Goal: Information Seeking & Learning: Learn about a topic

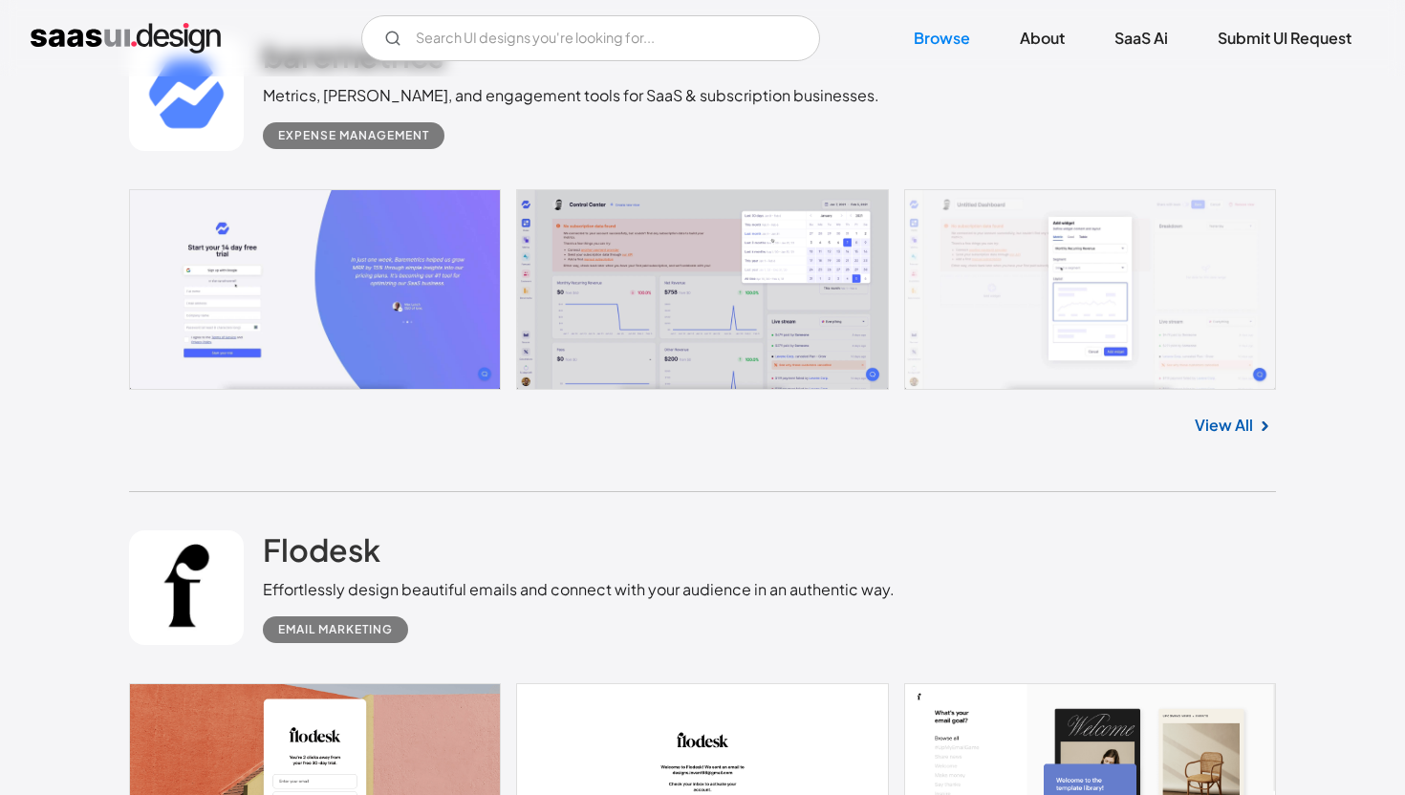
scroll to position [617, 0]
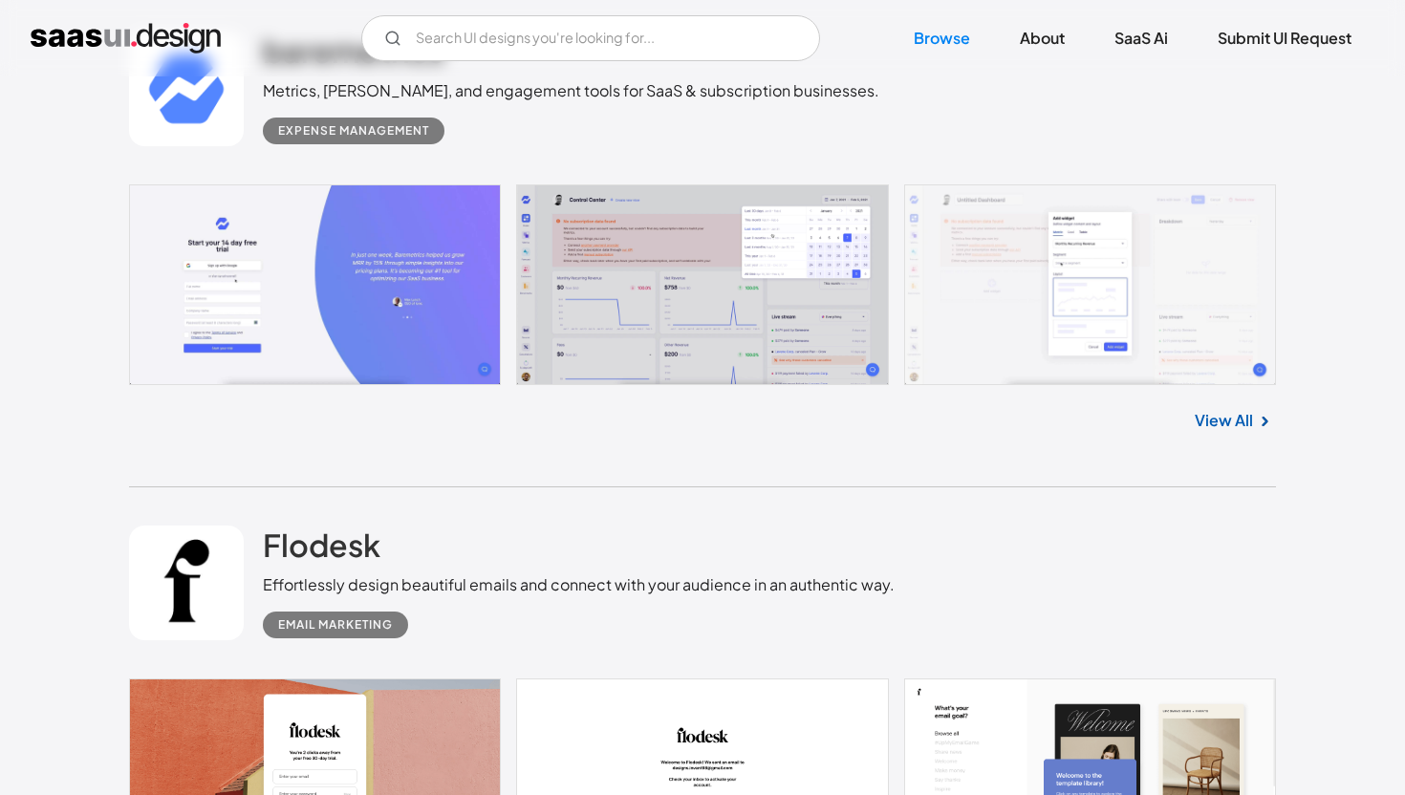
click at [372, 271] on link at bounding box center [702, 286] width 1147 height 202
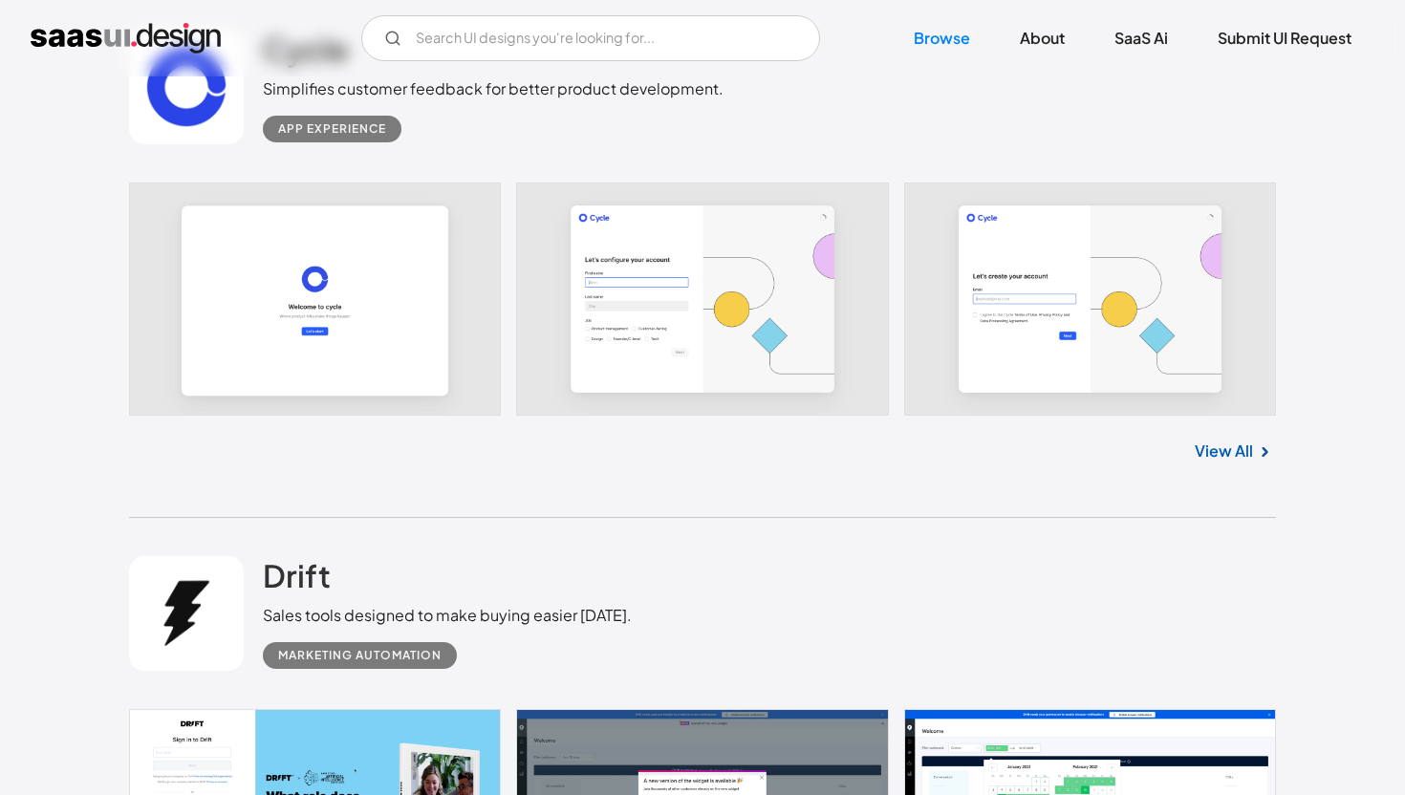
scroll to position [2644, 0]
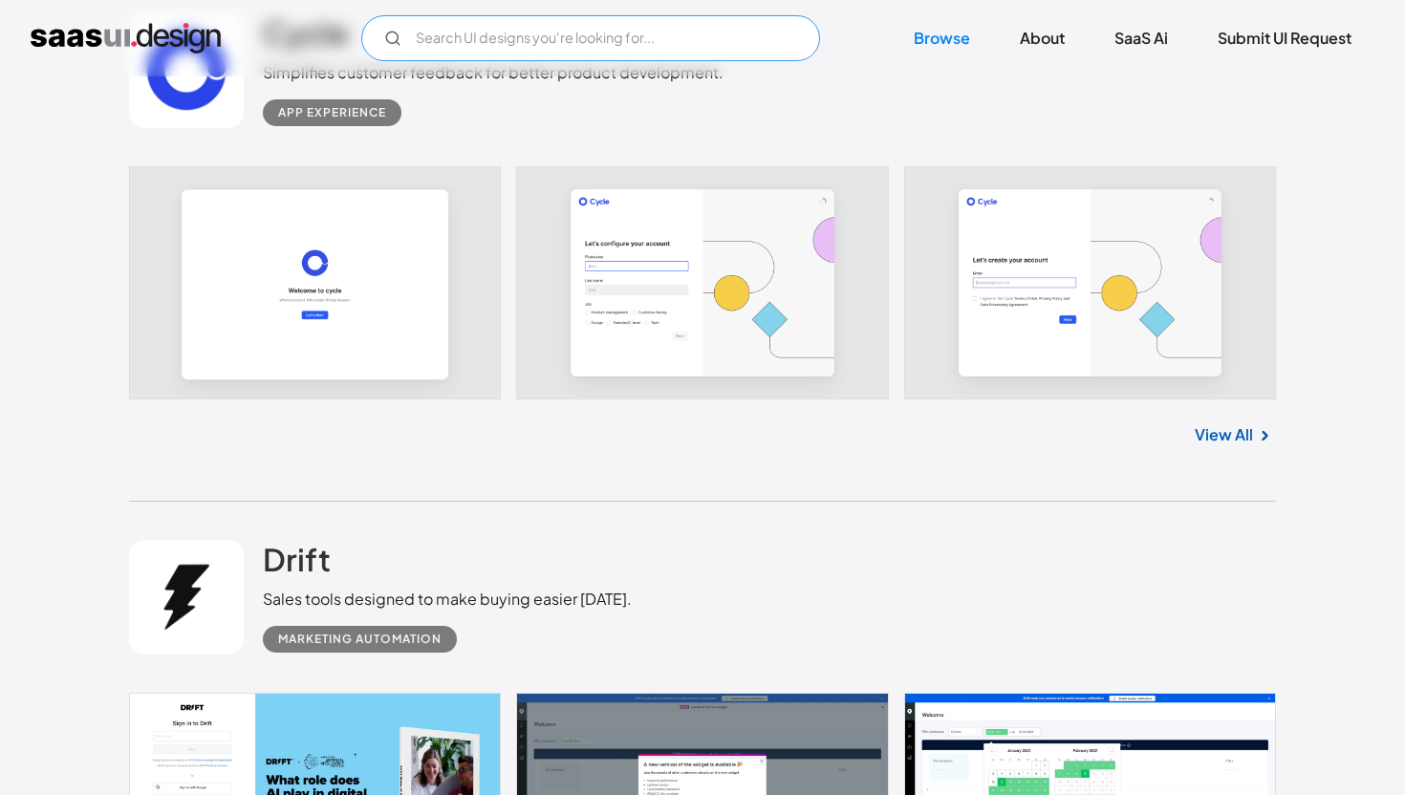
click at [615, 41] on input "Email Form" at bounding box center [590, 38] width 459 height 46
type input "accounting"
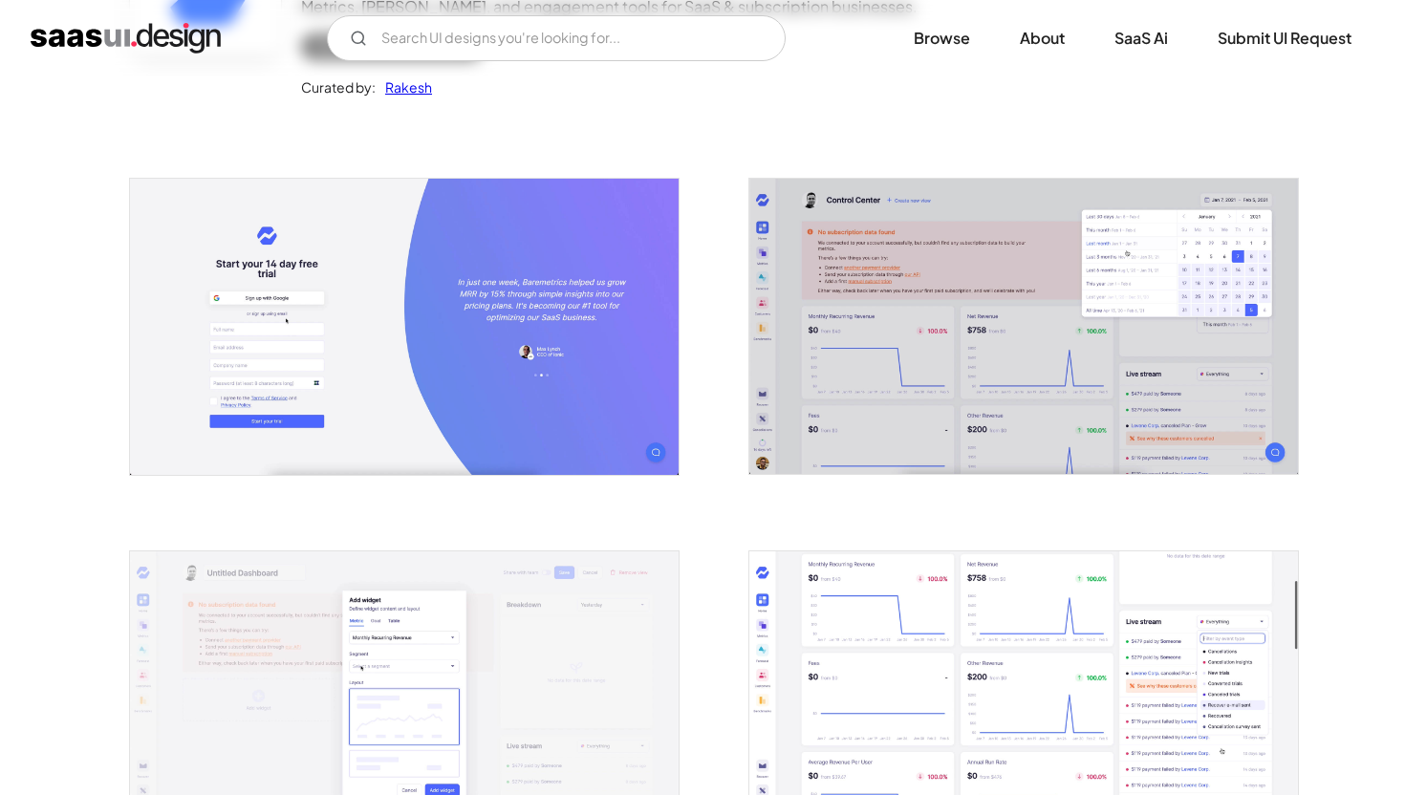
scroll to position [255, 0]
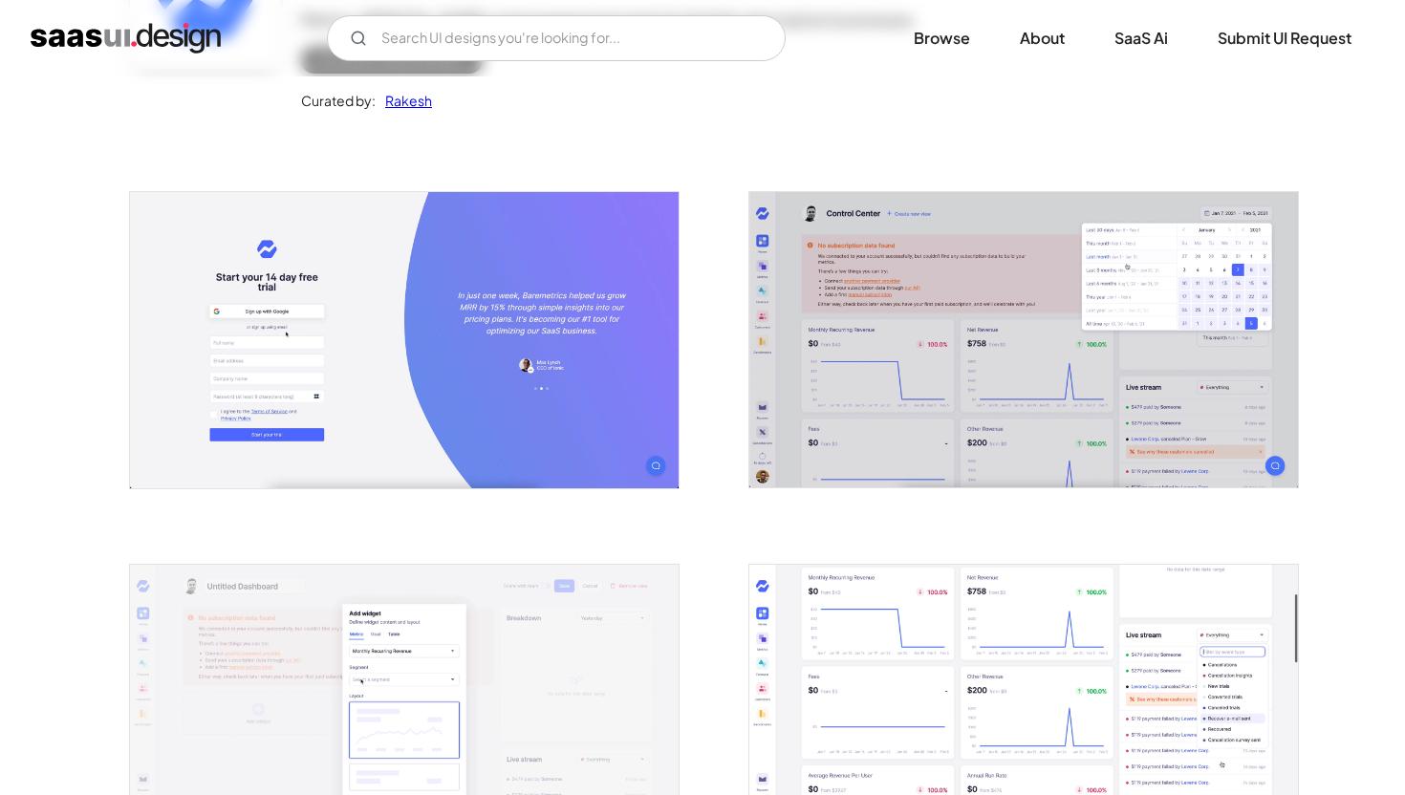
click at [571, 357] on img "open lightbox" at bounding box center [404, 339] width 549 height 295
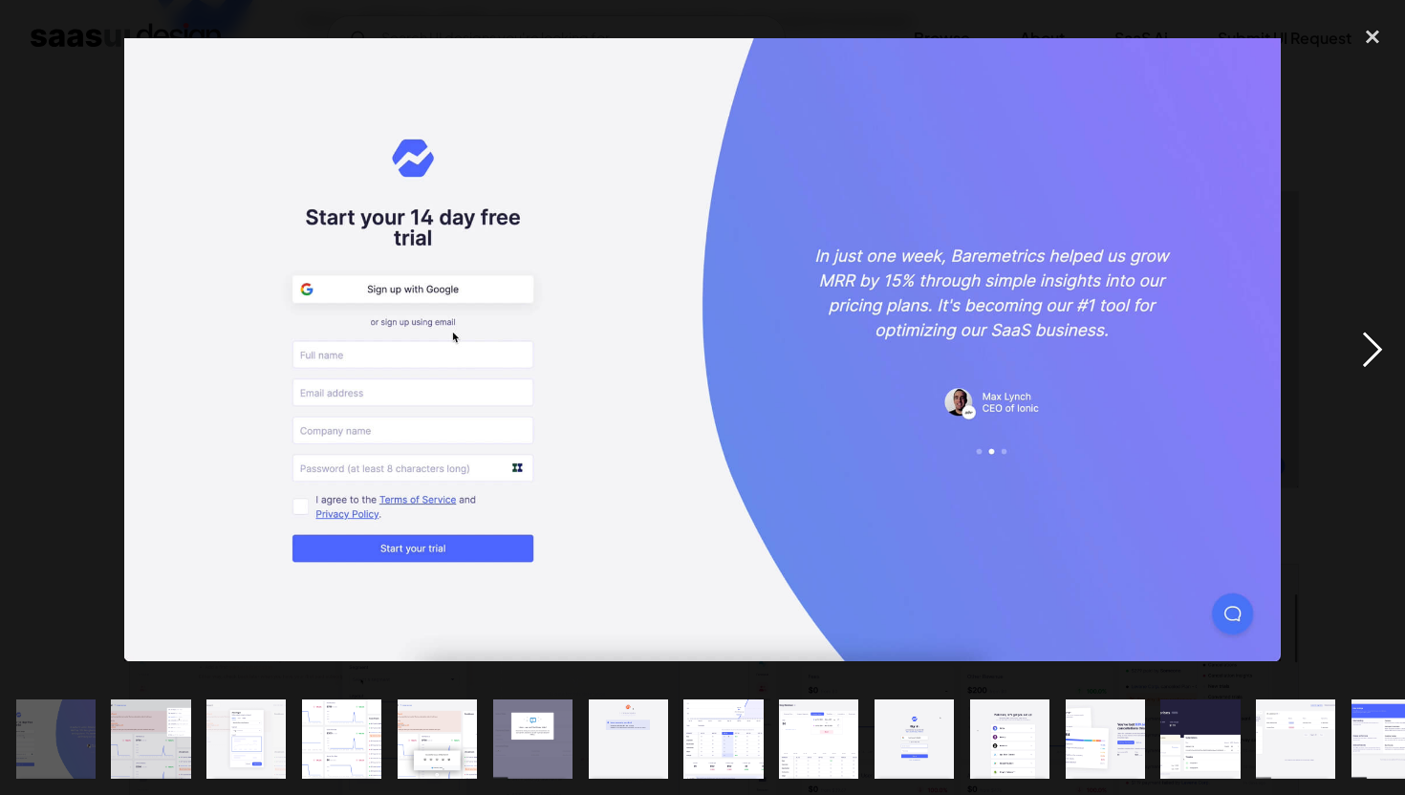
click at [1370, 359] on div "next image" at bounding box center [1372, 350] width 65 height 668
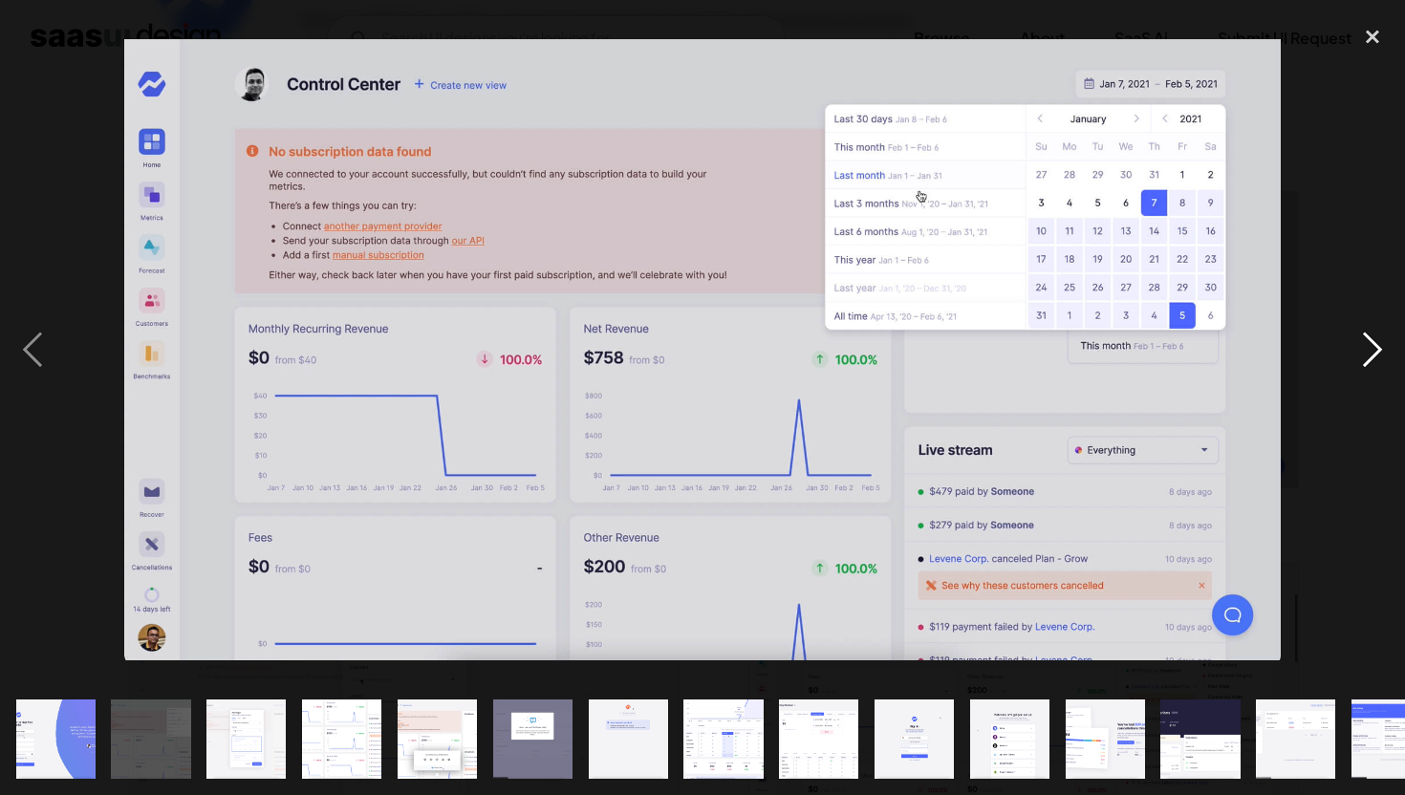
click at [1370, 347] on div "next image" at bounding box center [1372, 350] width 65 height 668
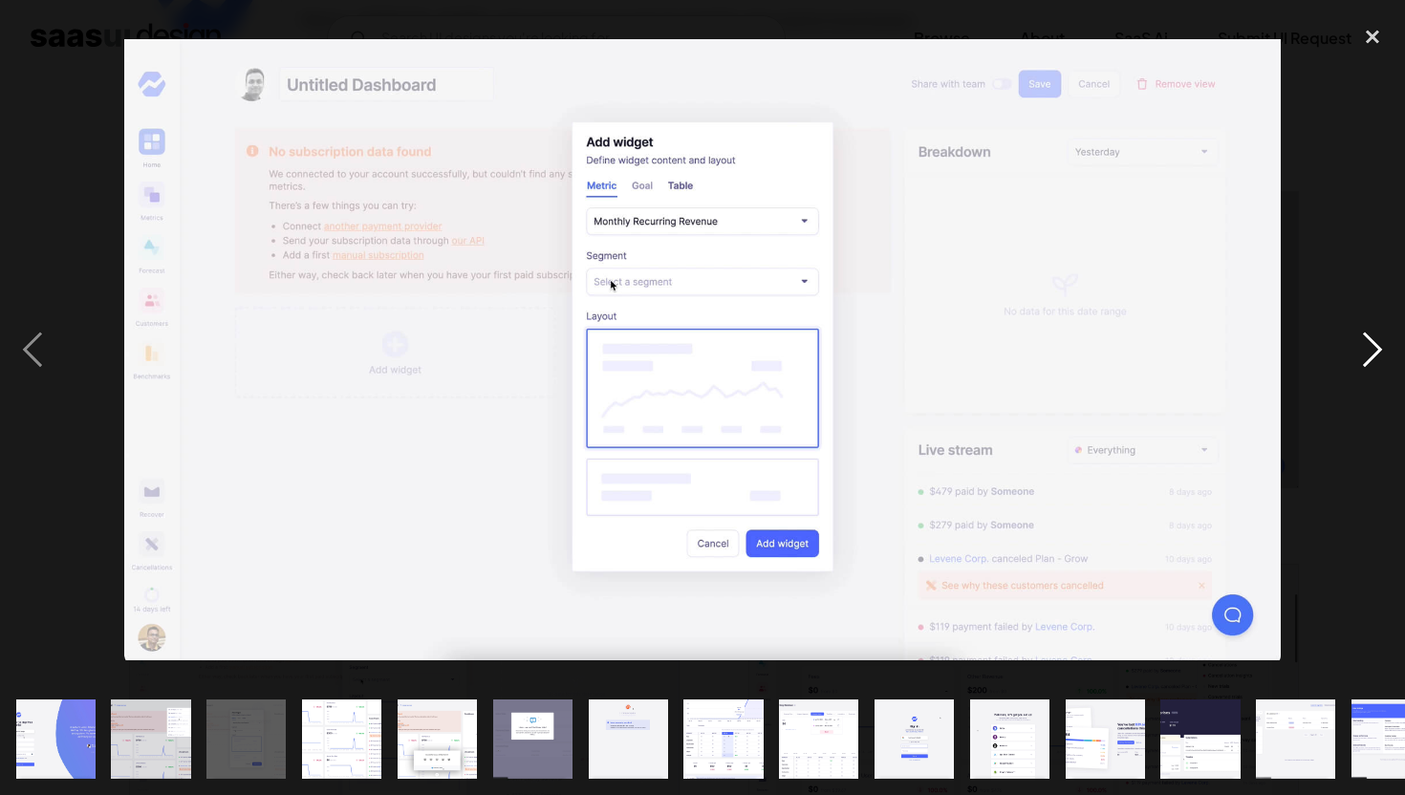
click at [1370, 347] on div "next image" at bounding box center [1372, 350] width 65 height 668
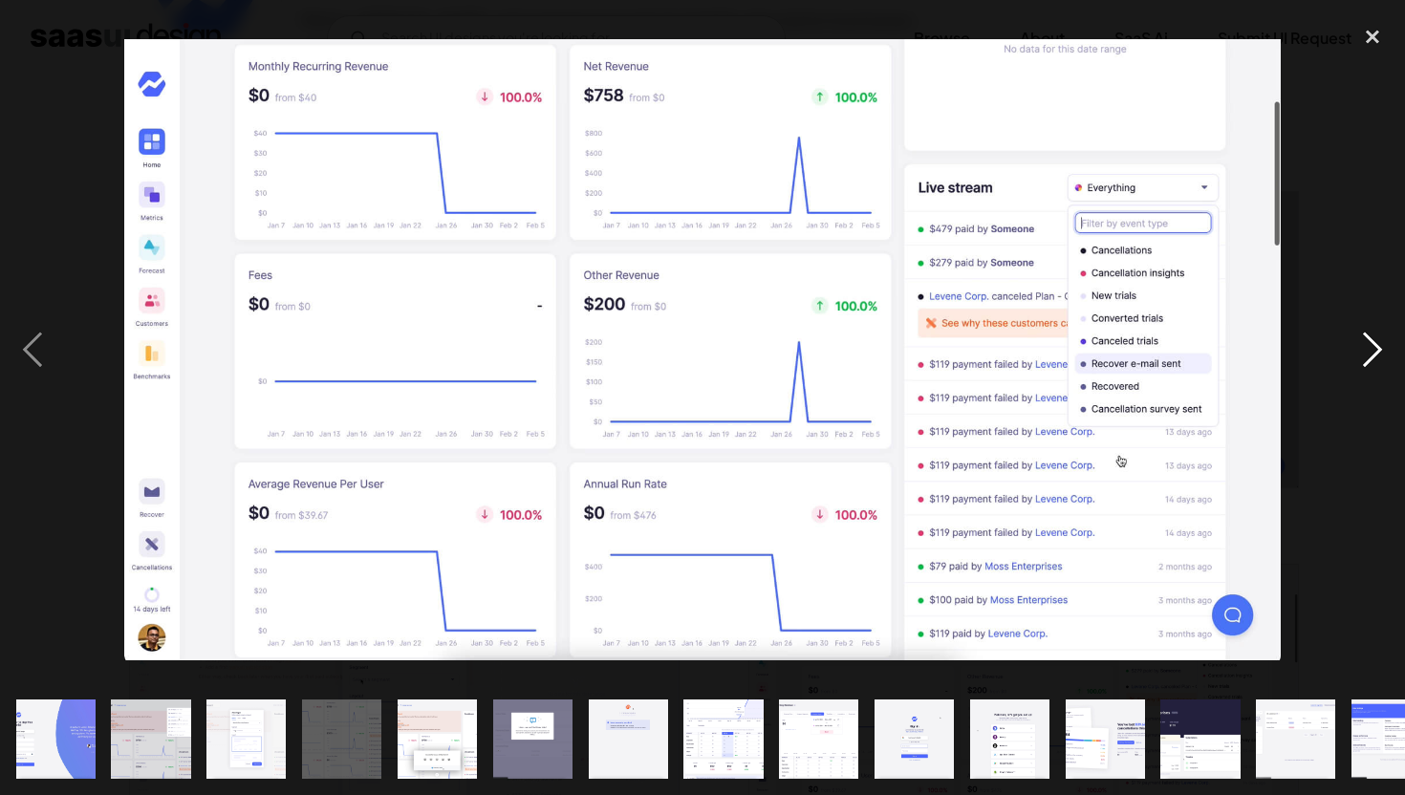
click at [1370, 347] on div "next image" at bounding box center [1372, 350] width 65 height 668
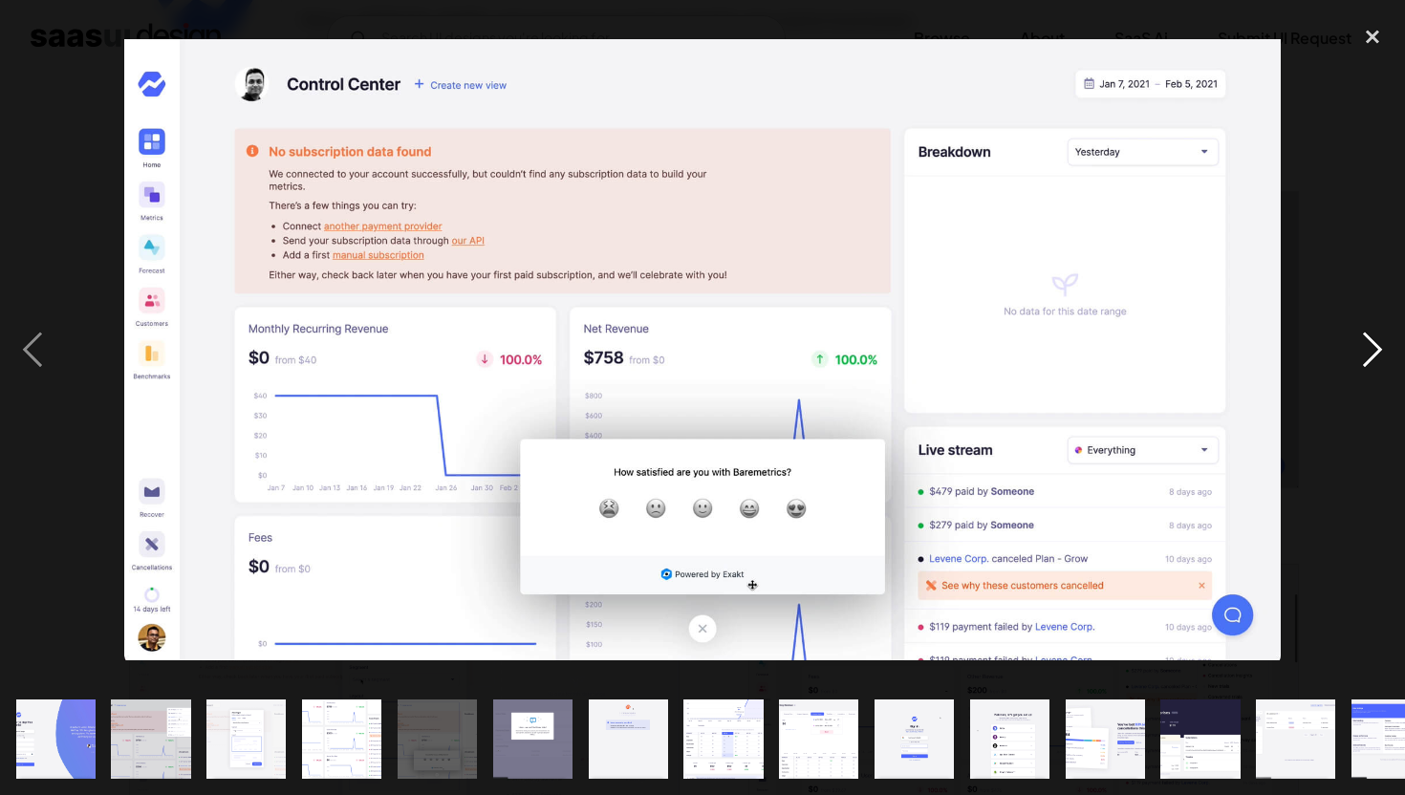
click at [1370, 347] on div "next image" at bounding box center [1372, 350] width 65 height 668
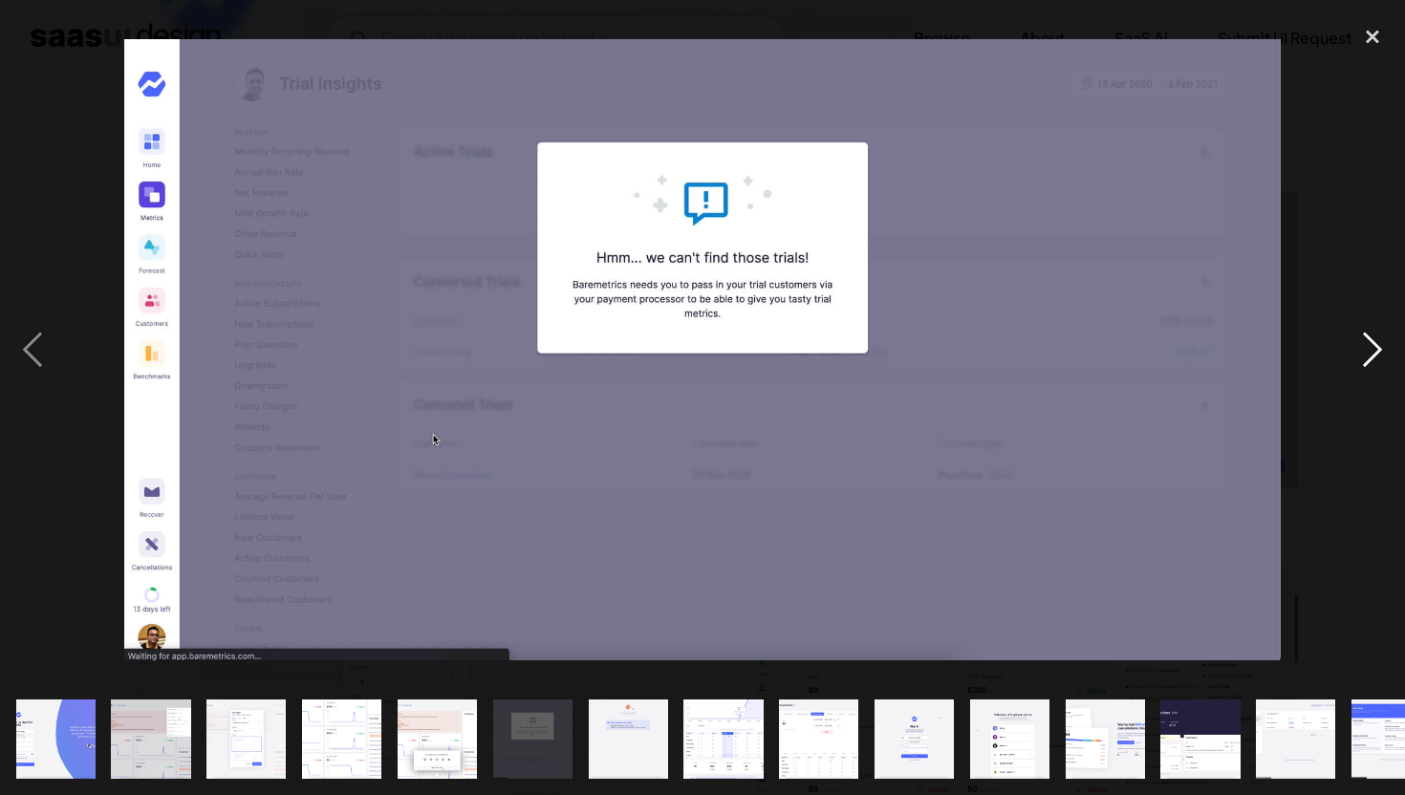
click at [1370, 347] on div "next image" at bounding box center [1372, 350] width 65 height 668
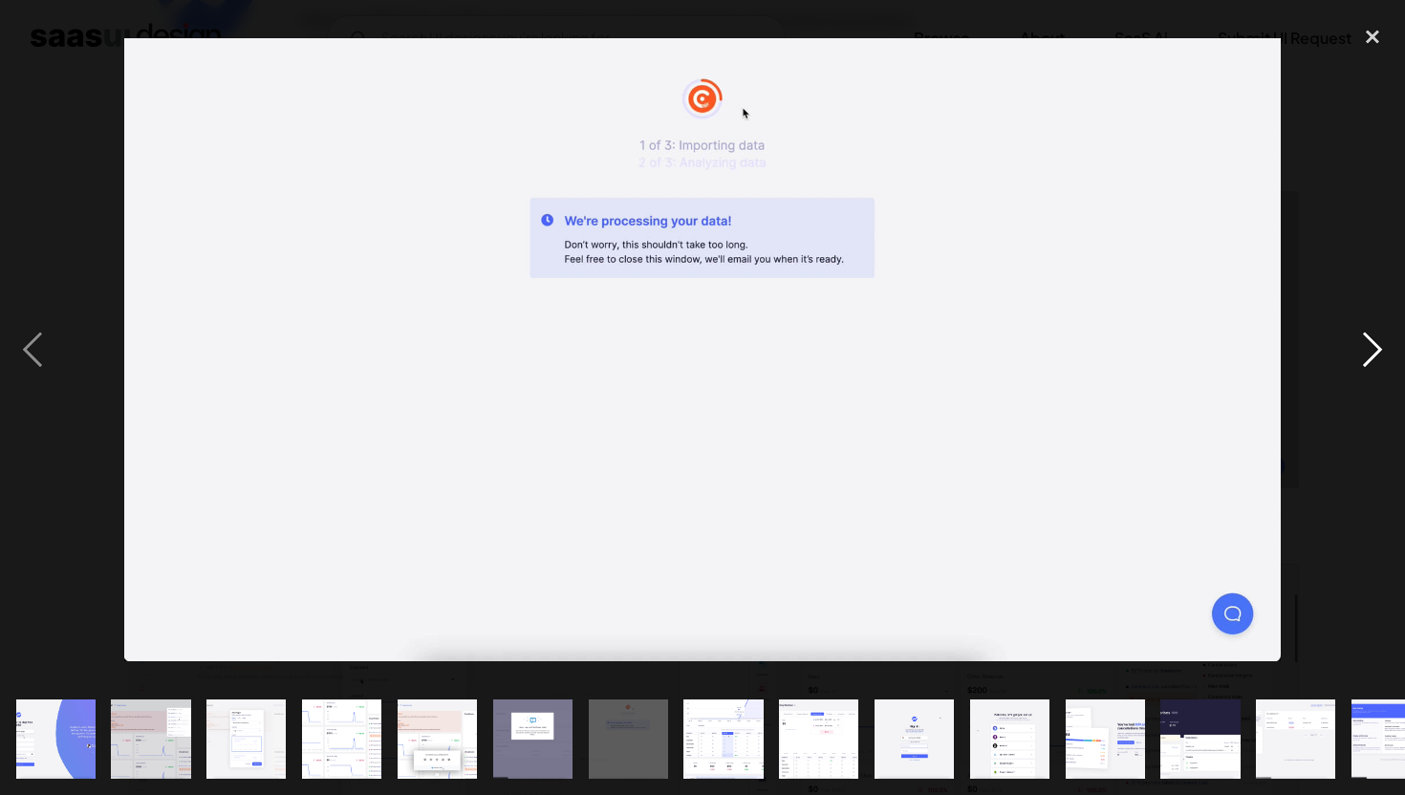
click at [1370, 347] on div "next image" at bounding box center [1372, 350] width 65 height 668
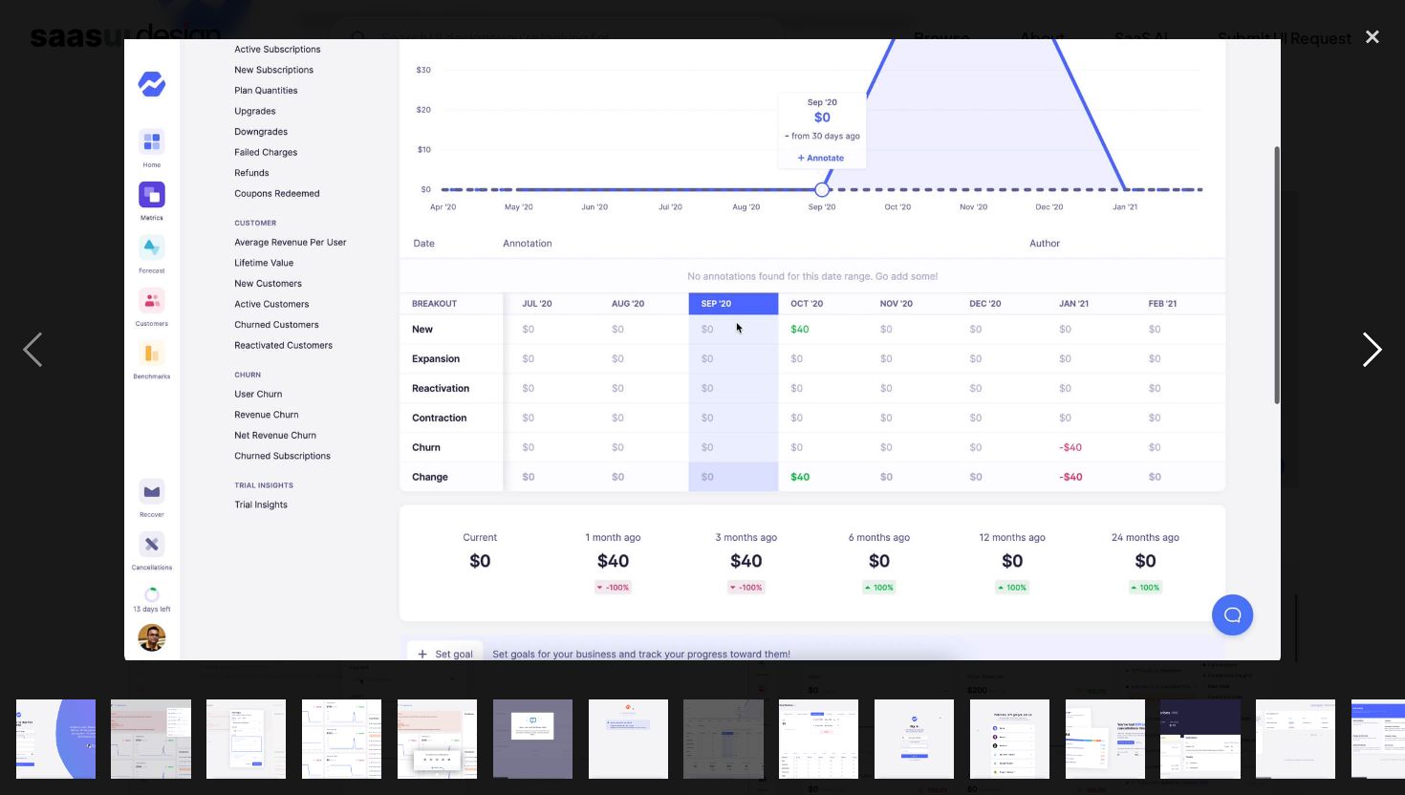
click at [1370, 347] on div "next image" at bounding box center [1372, 350] width 65 height 668
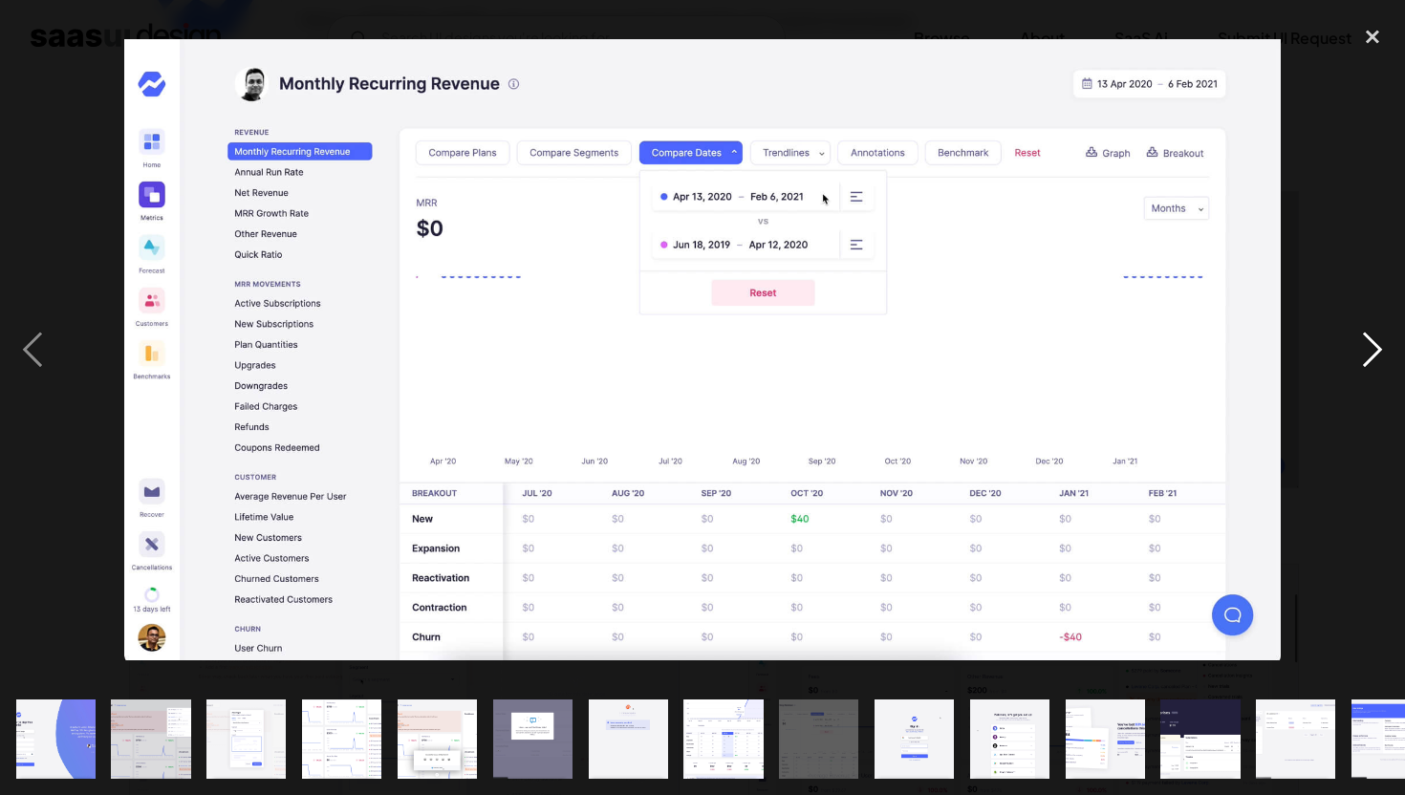
click at [1370, 347] on div "next image" at bounding box center [1372, 350] width 65 height 668
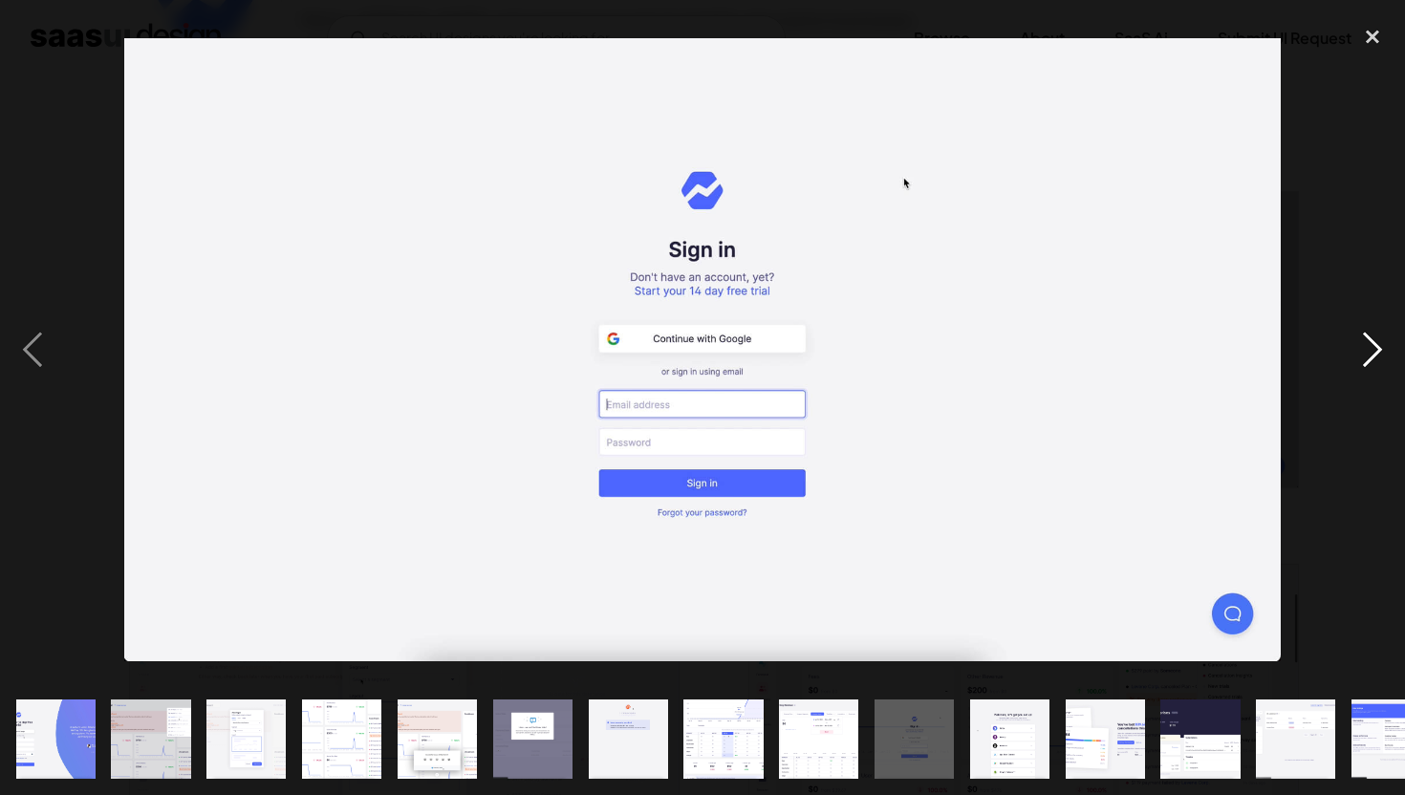
click at [1370, 347] on div "next image" at bounding box center [1372, 350] width 65 height 668
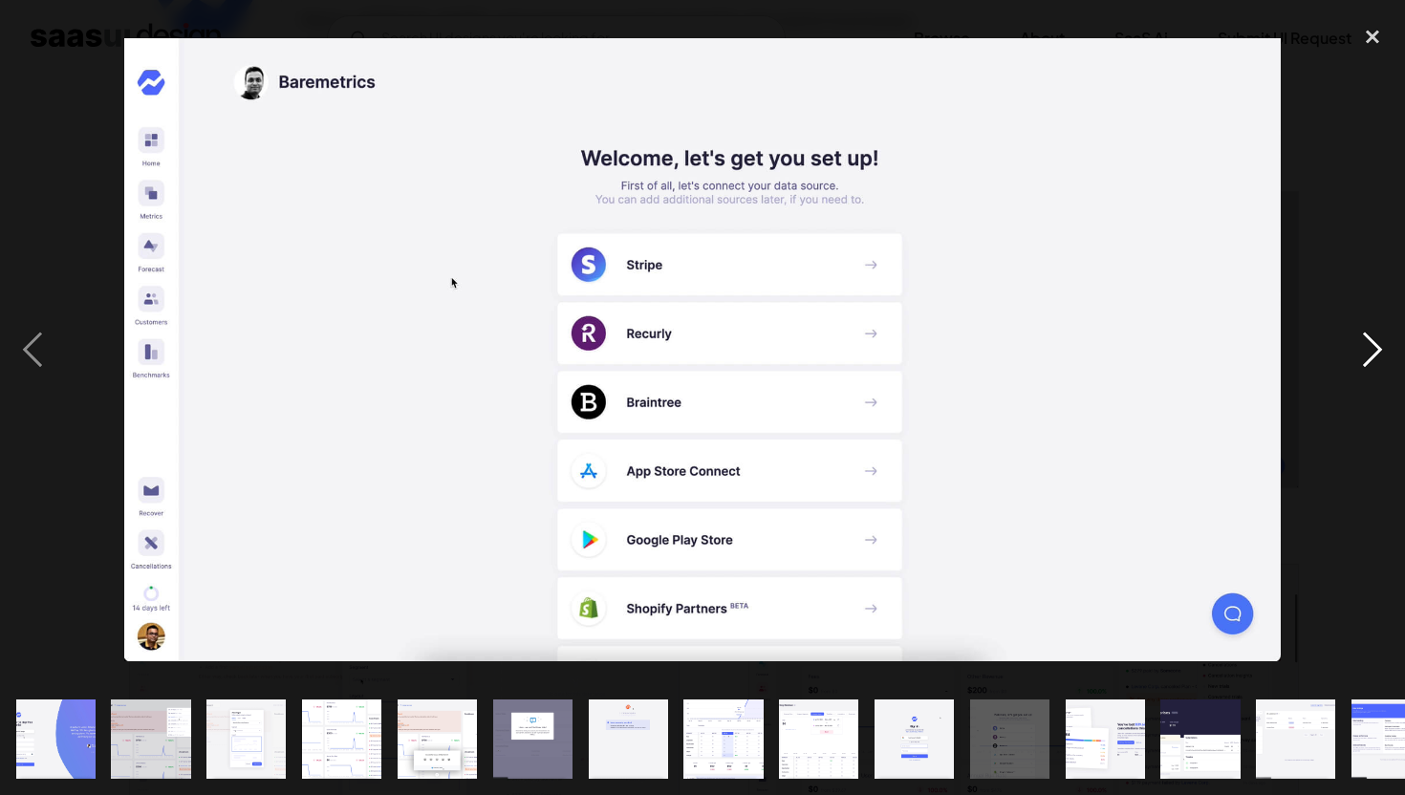
click at [1370, 347] on div "next image" at bounding box center [1372, 350] width 65 height 668
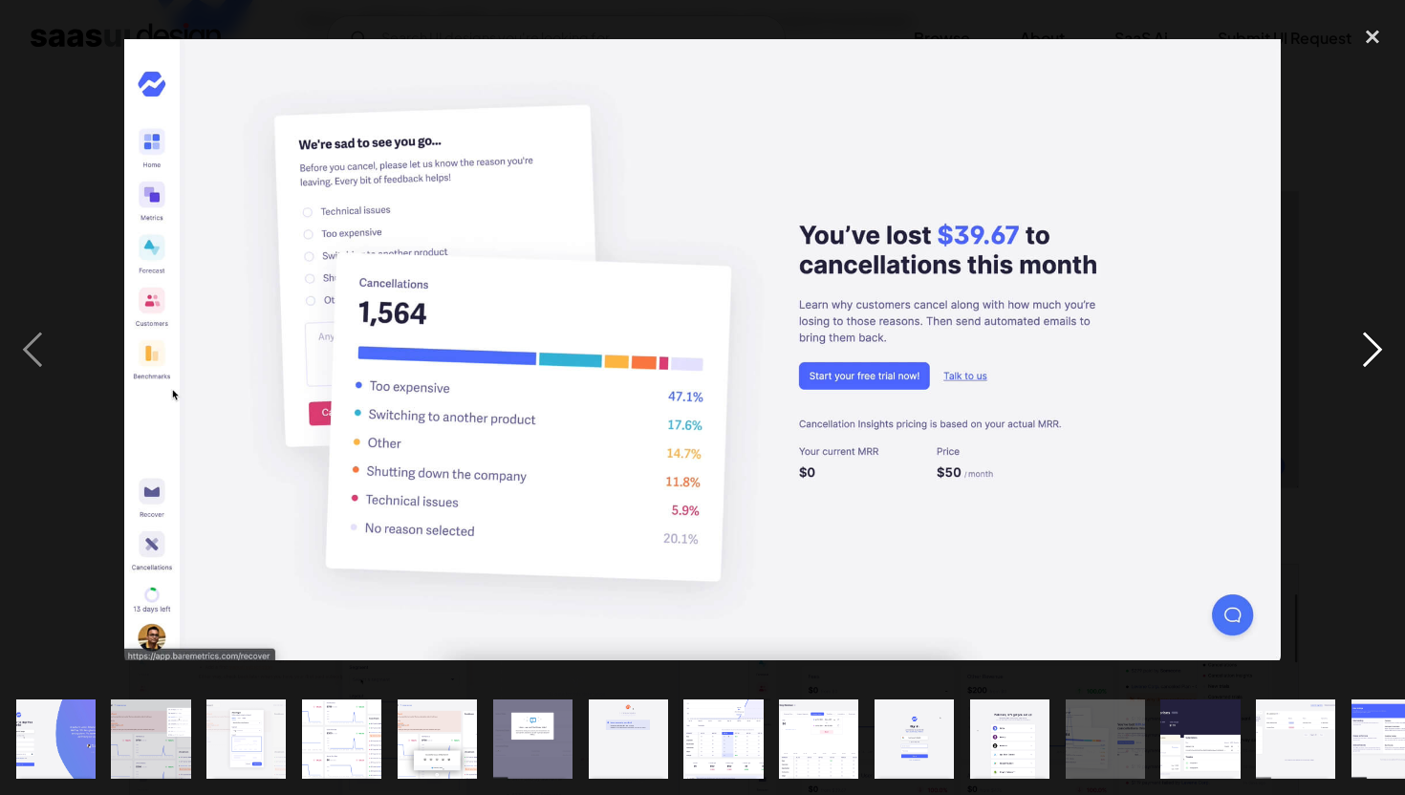
click at [1370, 347] on div "next image" at bounding box center [1372, 350] width 65 height 668
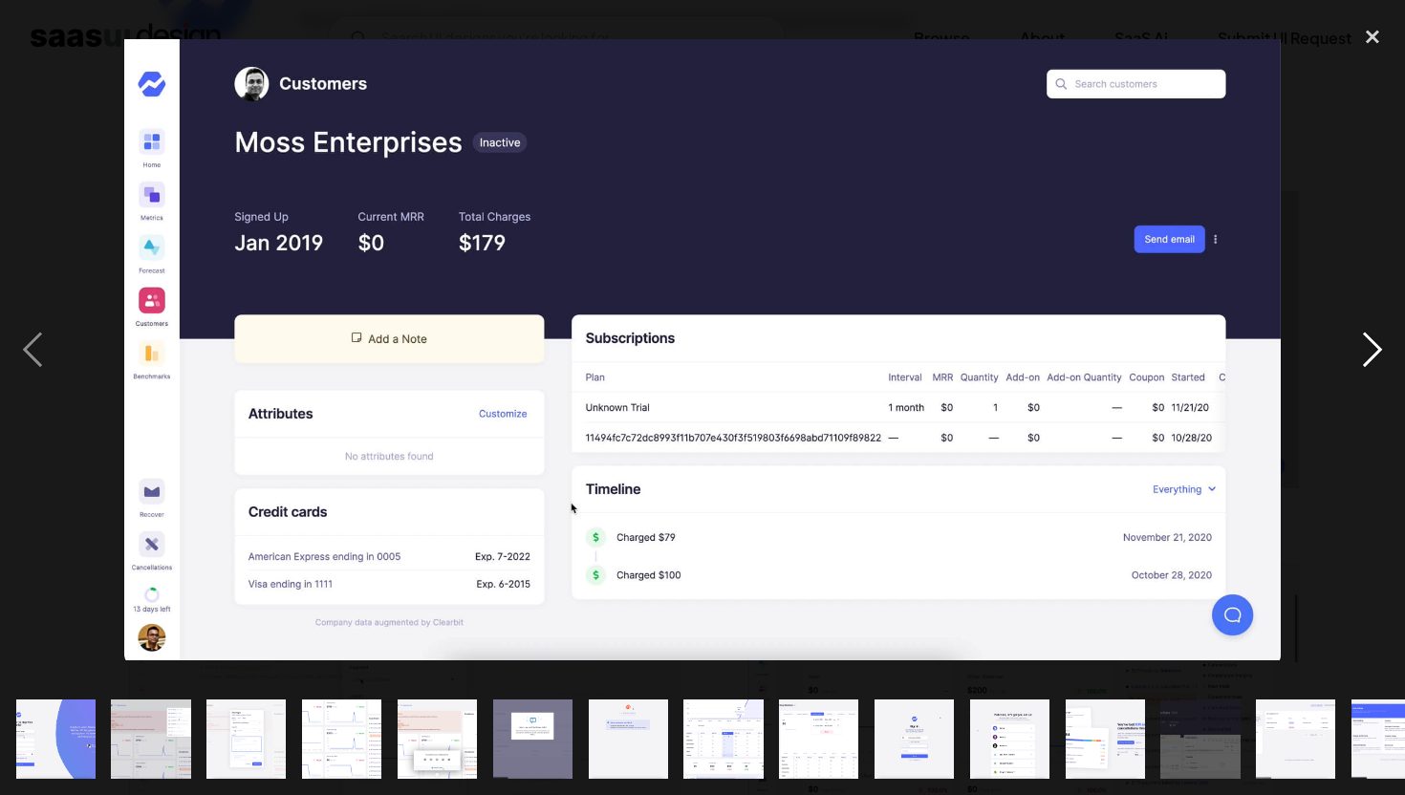
click at [1370, 347] on div "next image" at bounding box center [1372, 350] width 65 height 668
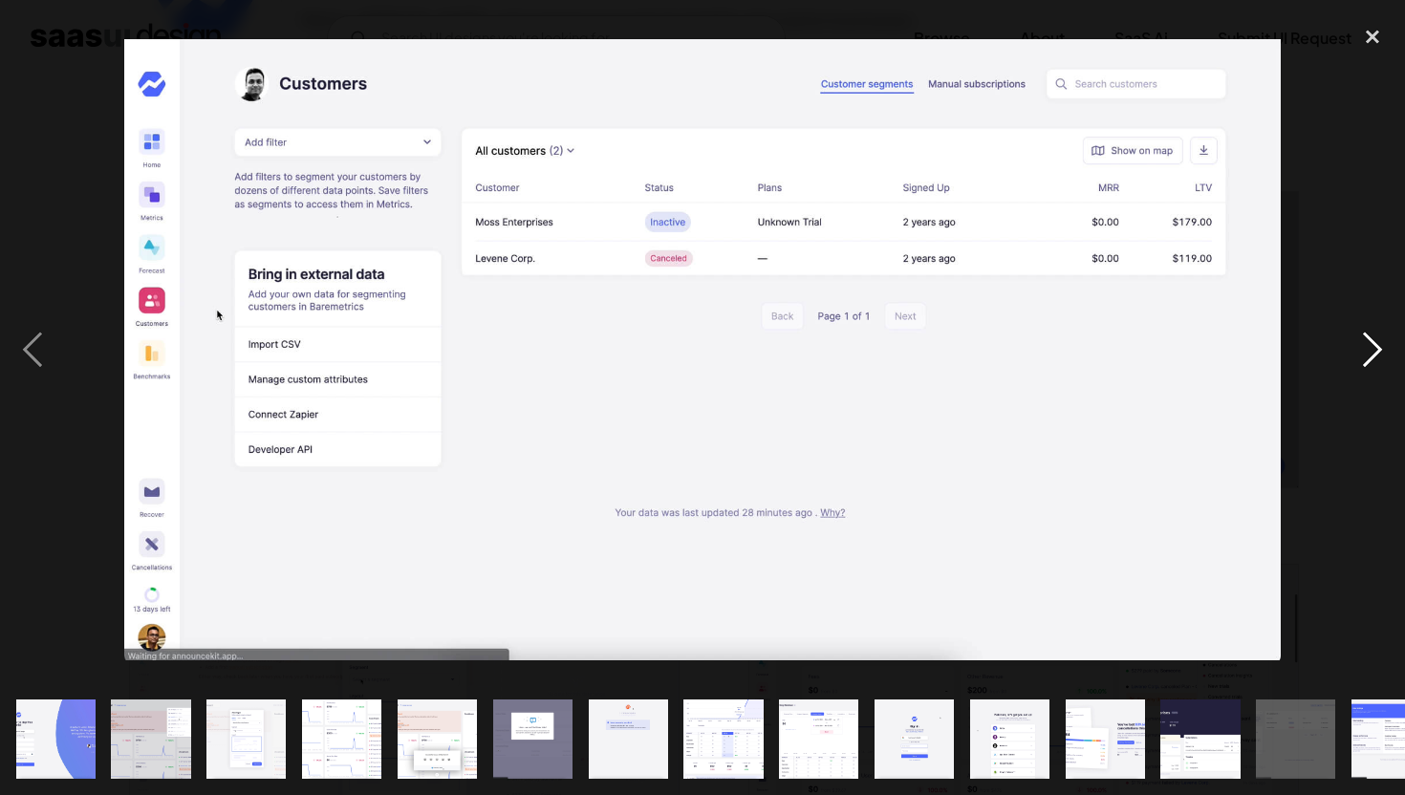
click at [1370, 347] on div "next image" at bounding box center [1372, 350] width 65 height 668
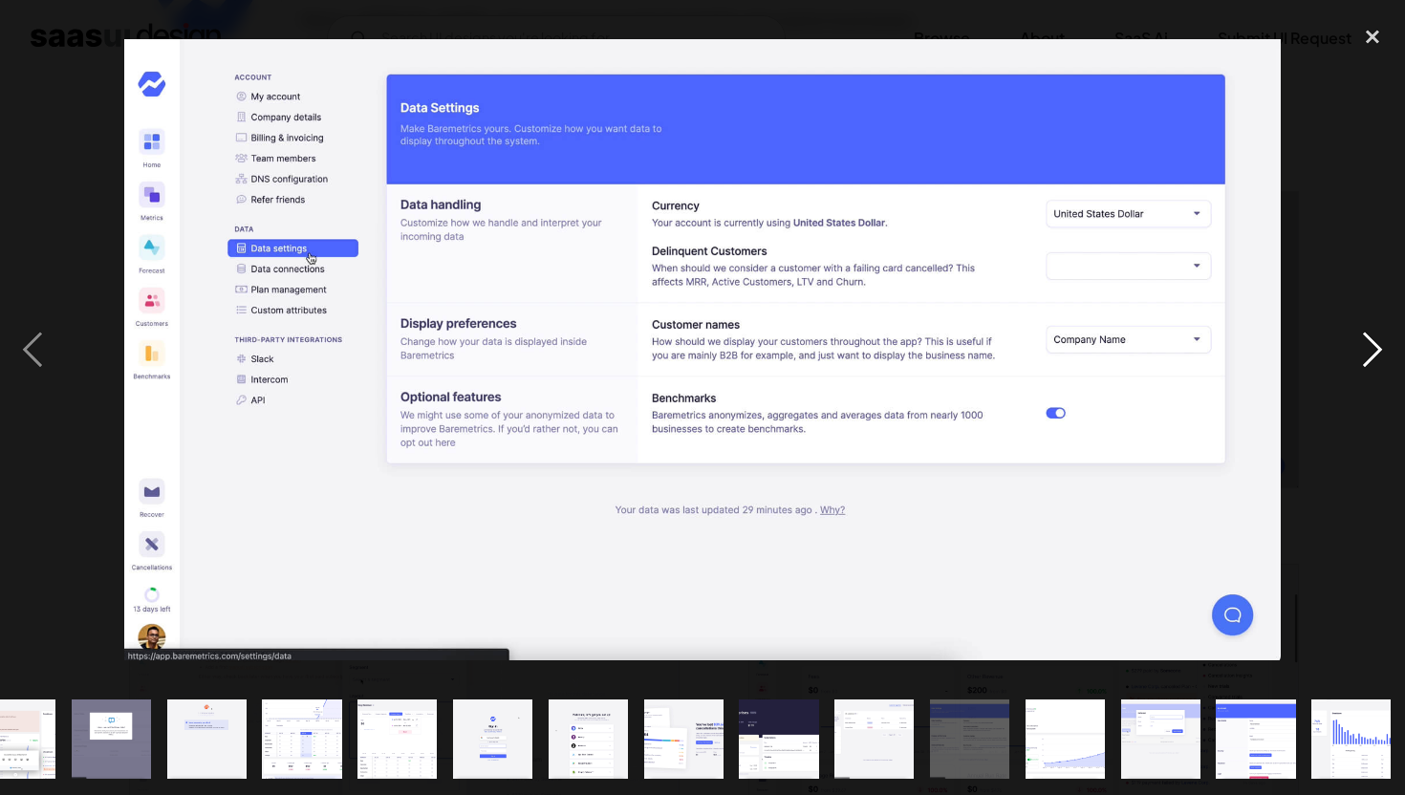
scroll to position [0, 424]
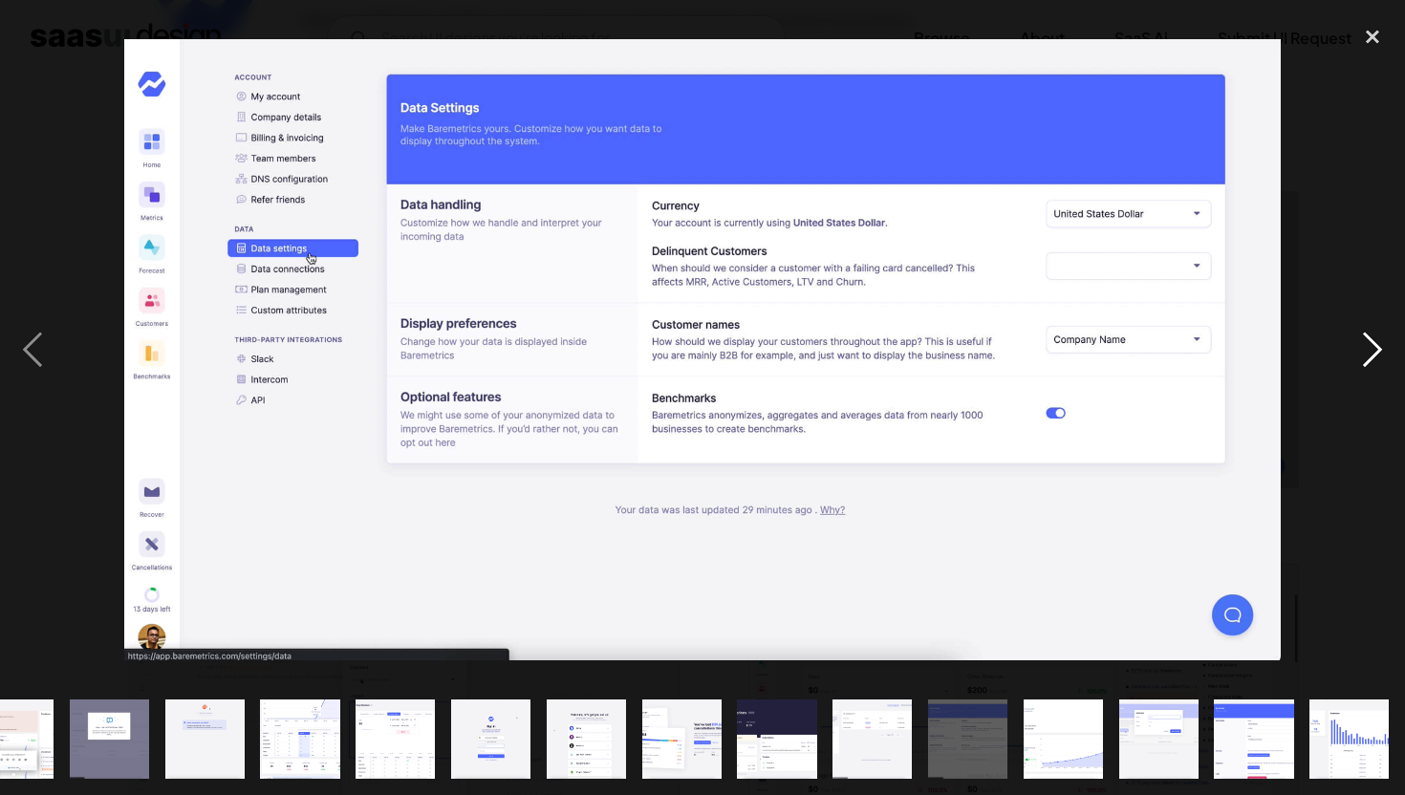
click at [1370, 347] on div "next image" at bounding box center [1372, 350] width 65 height 668
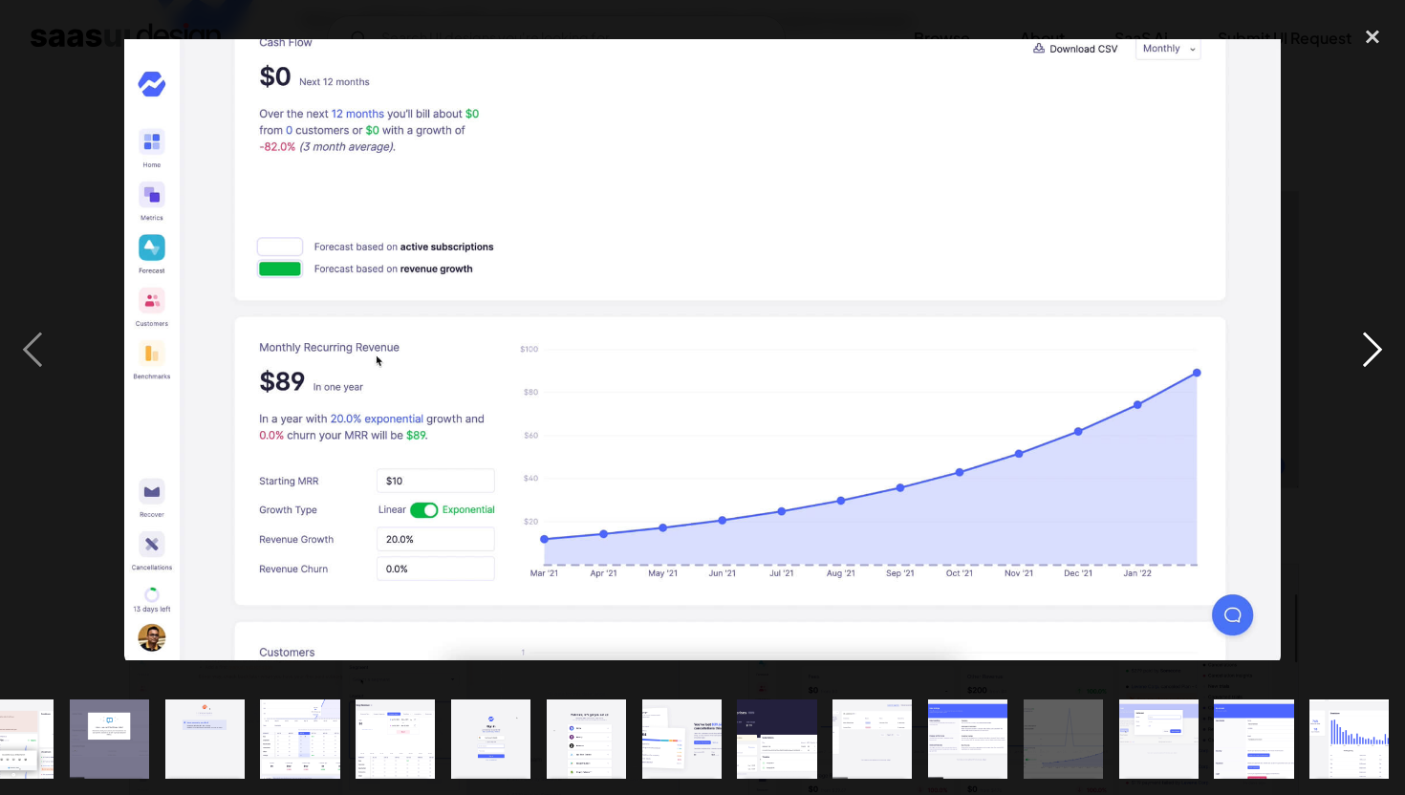
click at [1370, 347] on div "next image" at bounding box center [1372, 350] width 65 height 668
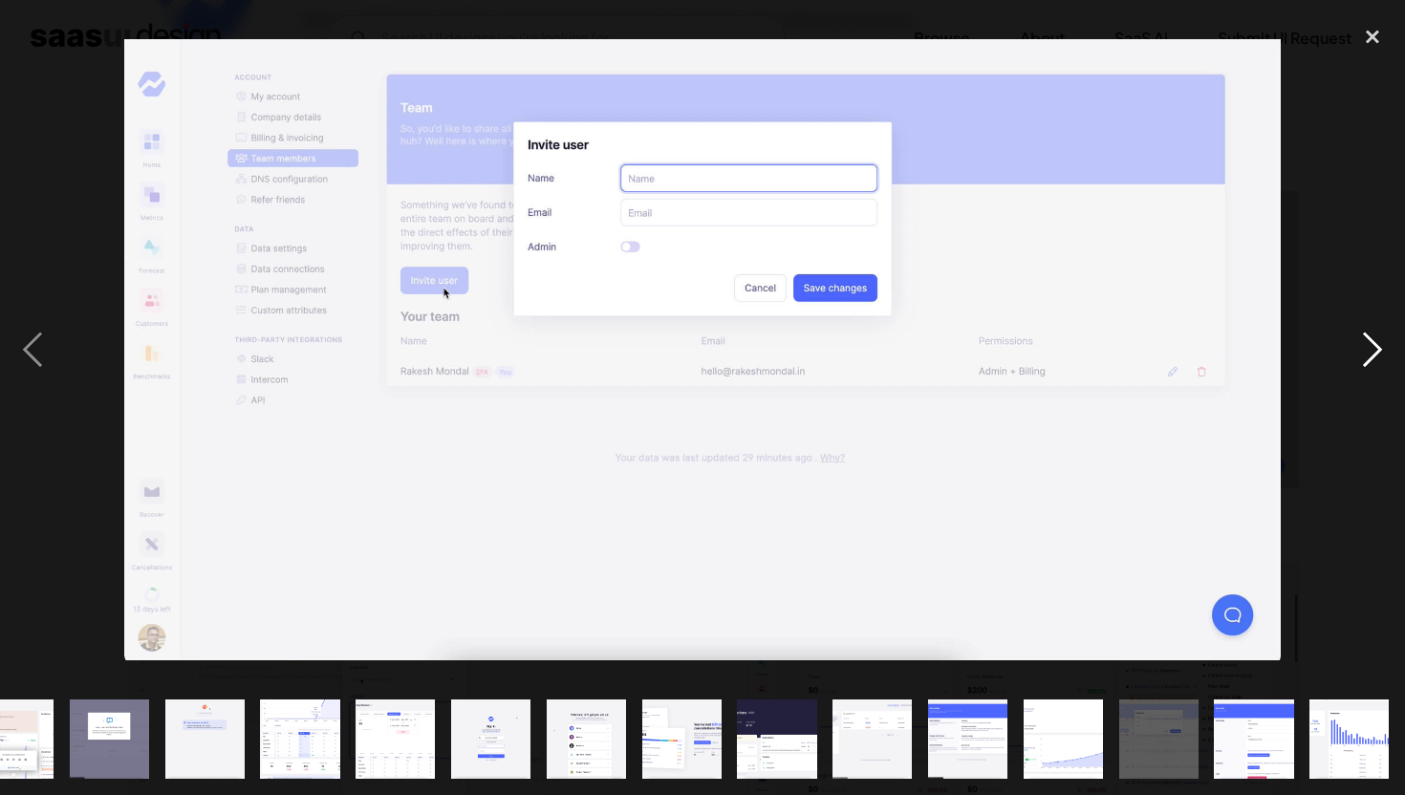
click at [1370, 347] on div "next image" at bounding box center [1372, 350] width 65 height 668
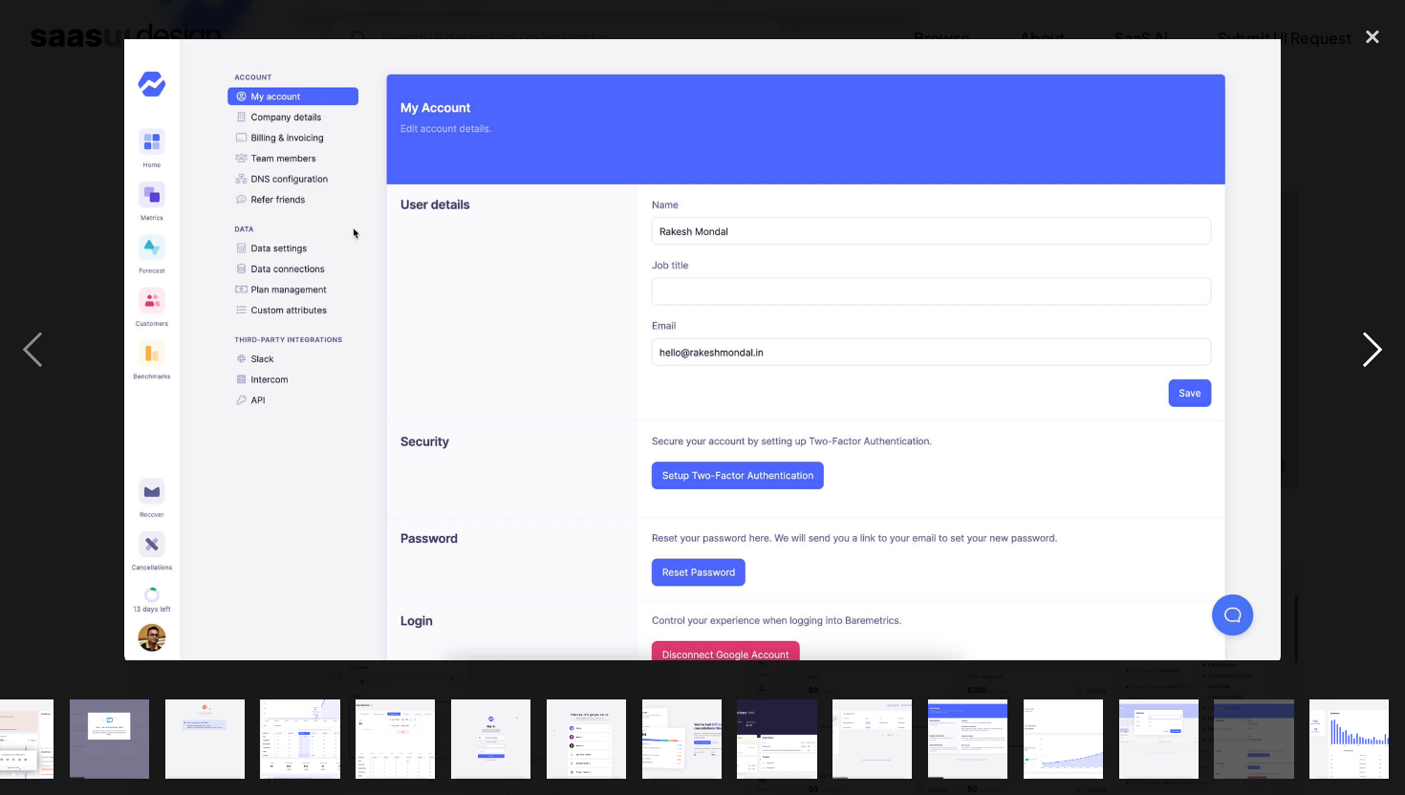
click at [1370, 347] on div "next image" at bounding box center [1372, 350] width 65 height 668
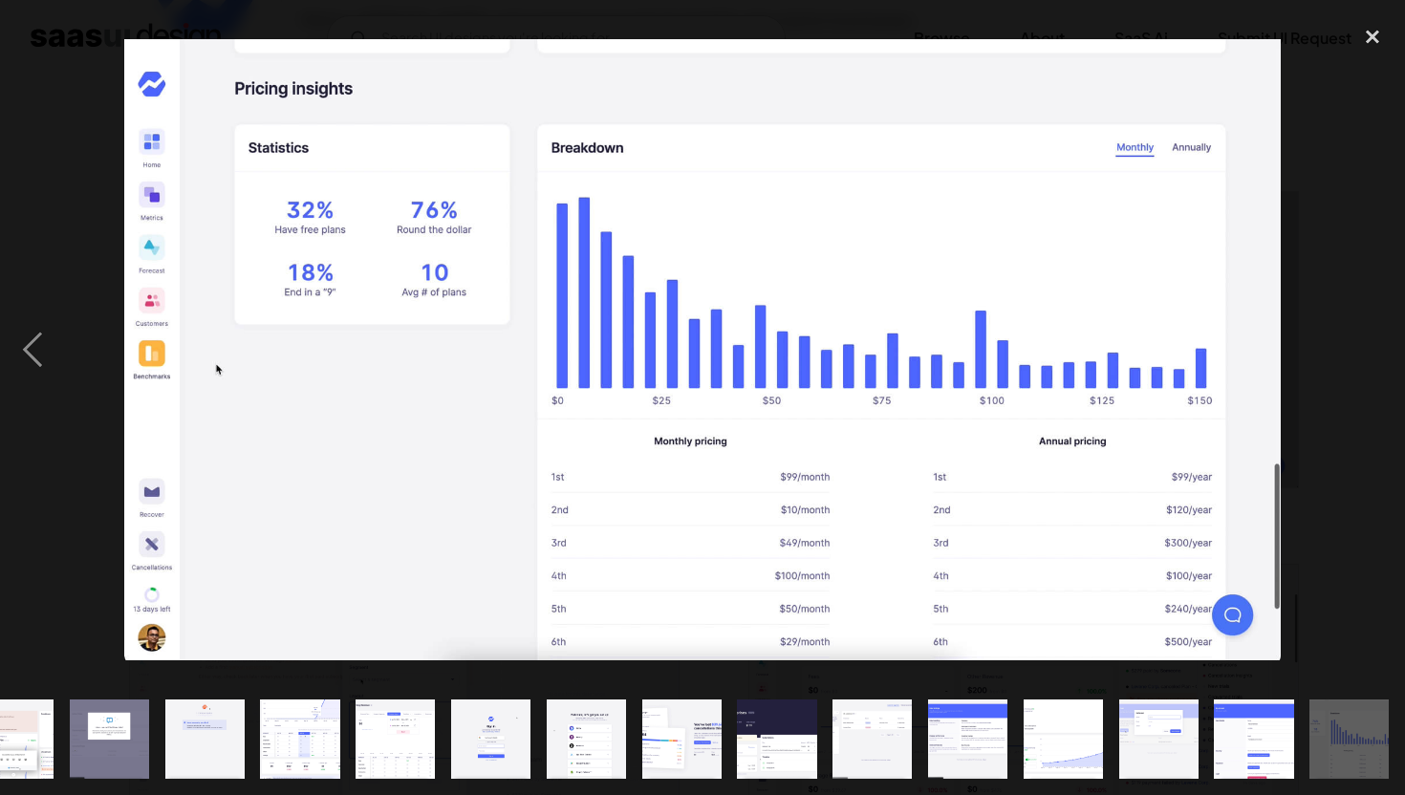
click at [1370, 347] on div "next image" at bounding box center [1372, 350] width 65 height 668
click at [1365, 42] on div "close lightbox" at bounding box center [1372, 37] width 65 height 42
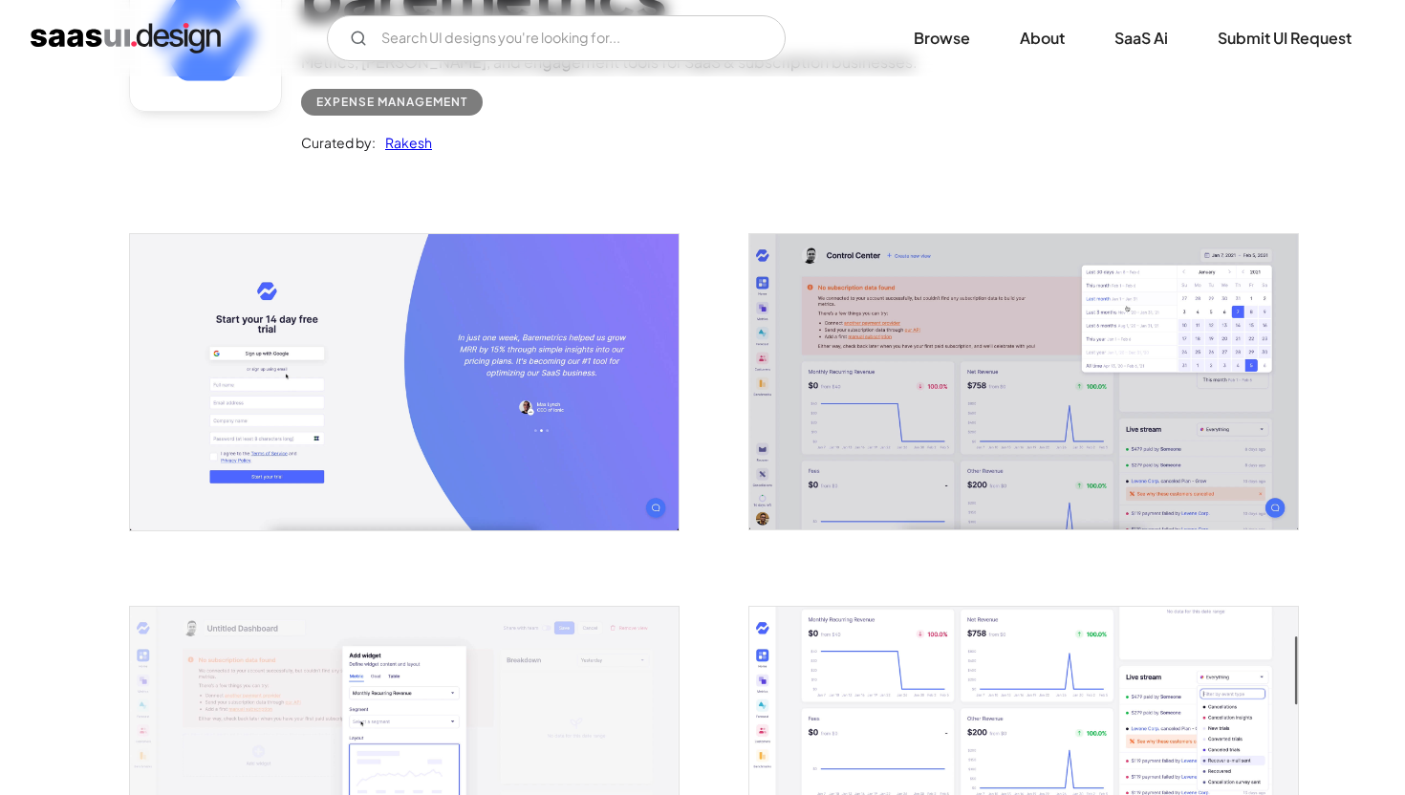
scroll to position [0, 0]
